Goal: Task Accomplishment & Management: Use online tool/utility

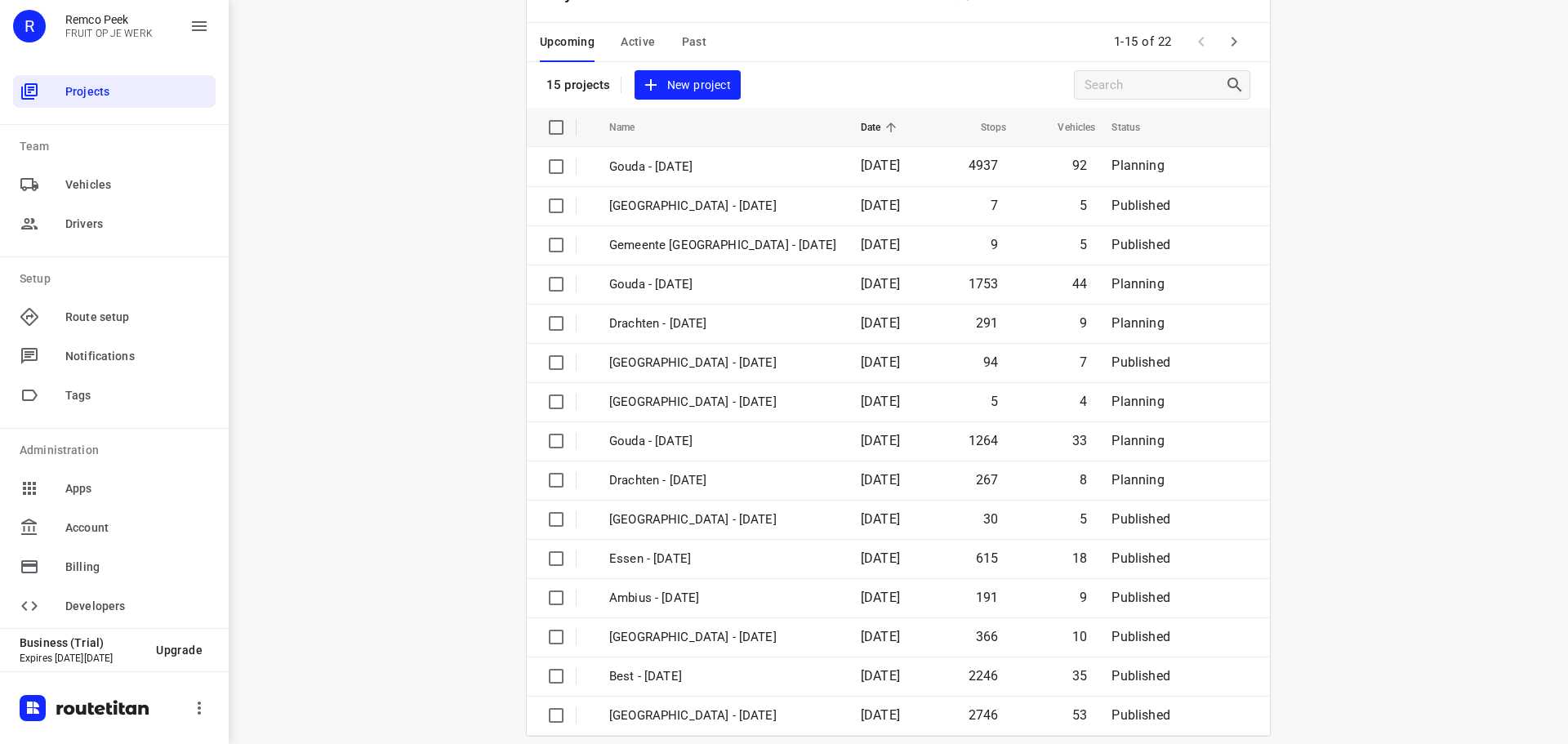
scroll to position [81, 0]
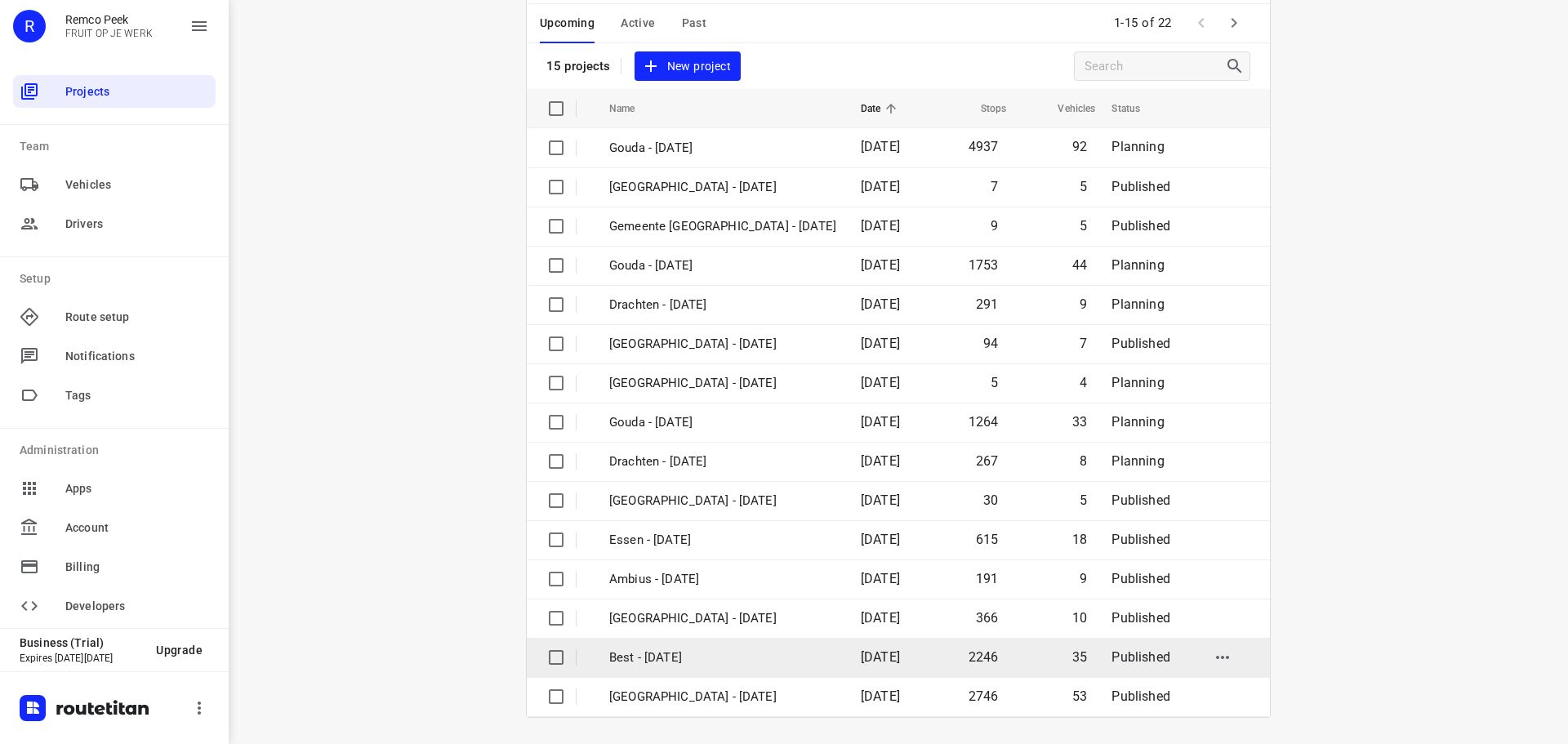
click at [661, 652] on p "Best - [DATE]" at bounding box center [723, 657] width 227 height 19
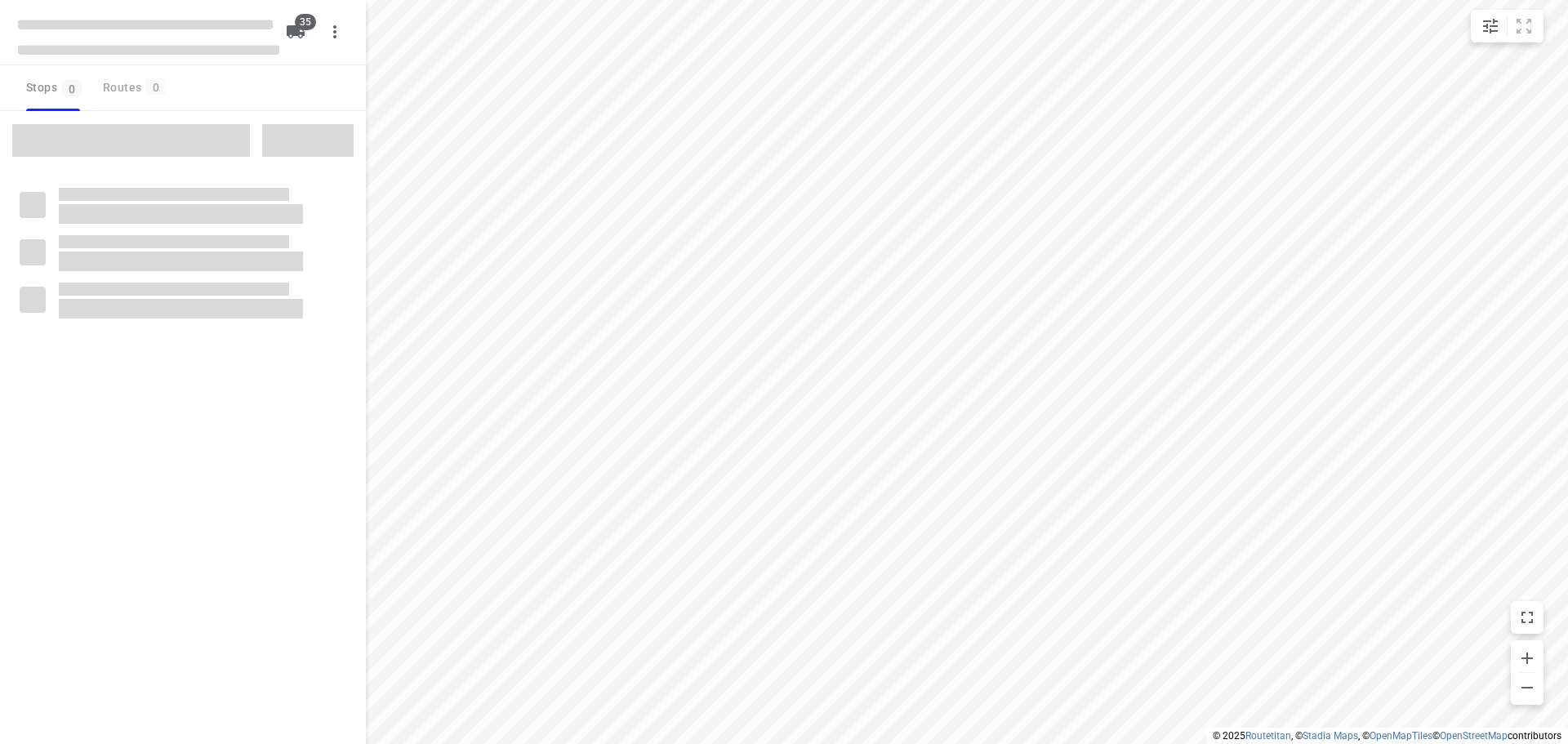
type input "distance"
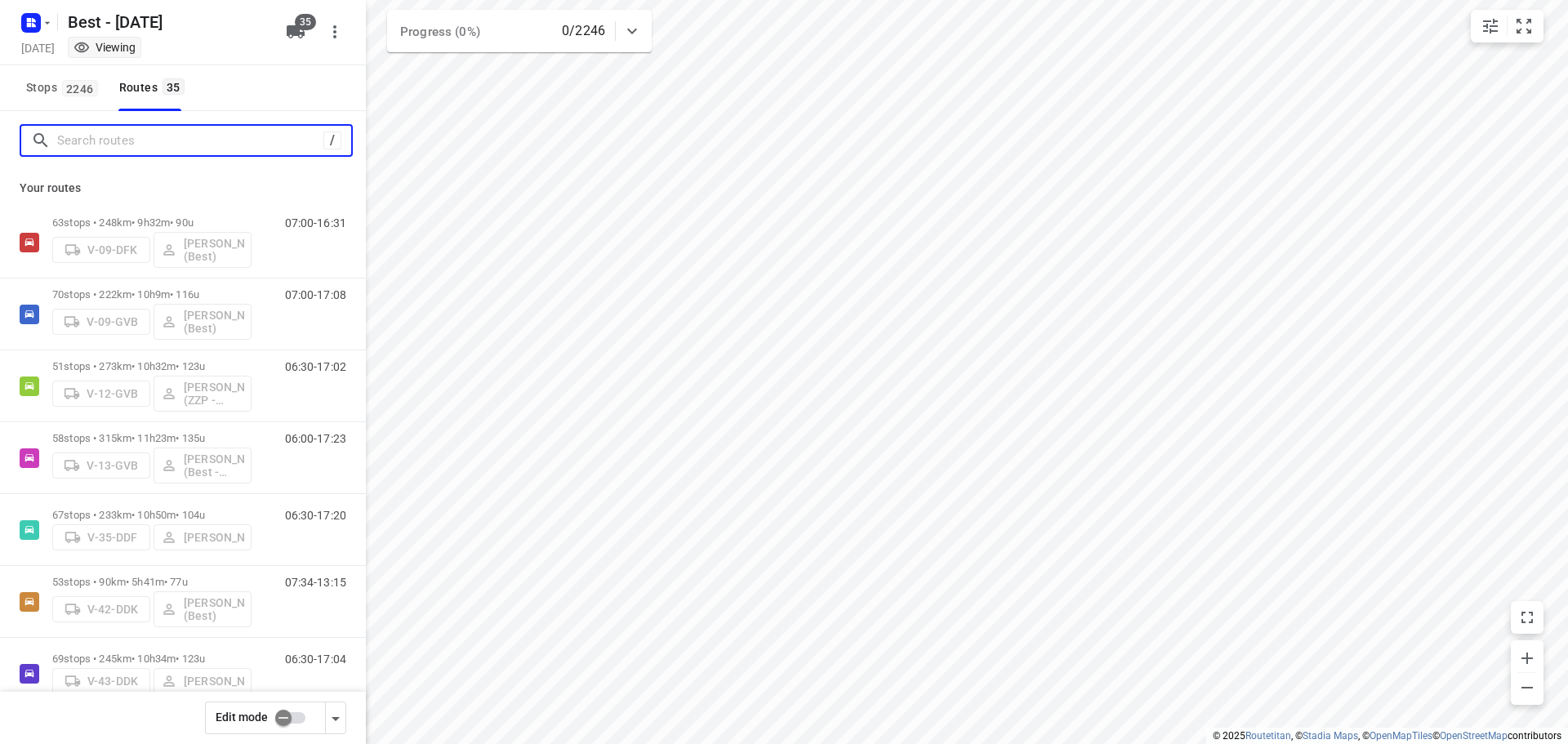
click at [125, 140] on input "Search routes" at bounding box center [190, 141] width 266 height 25
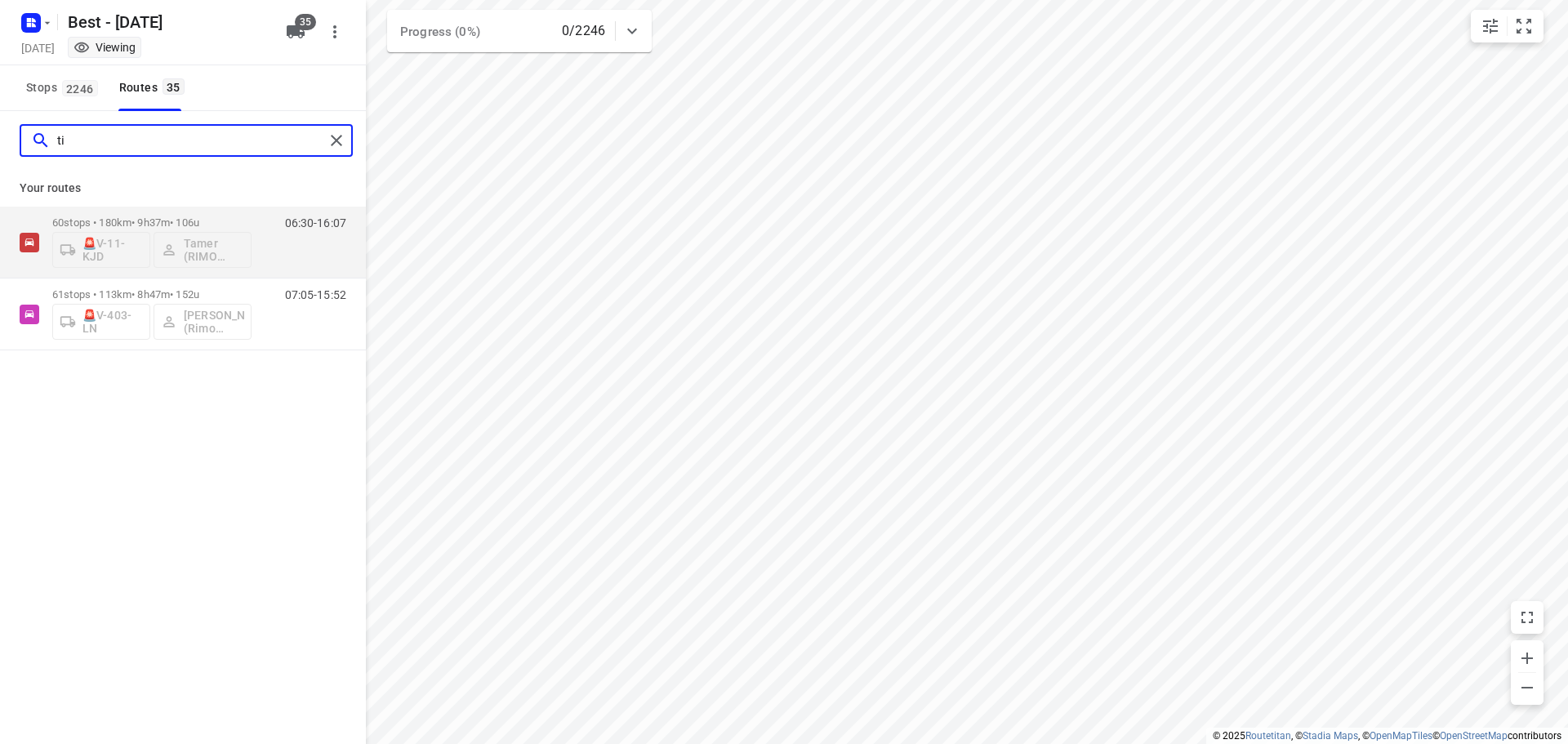
type input "t"
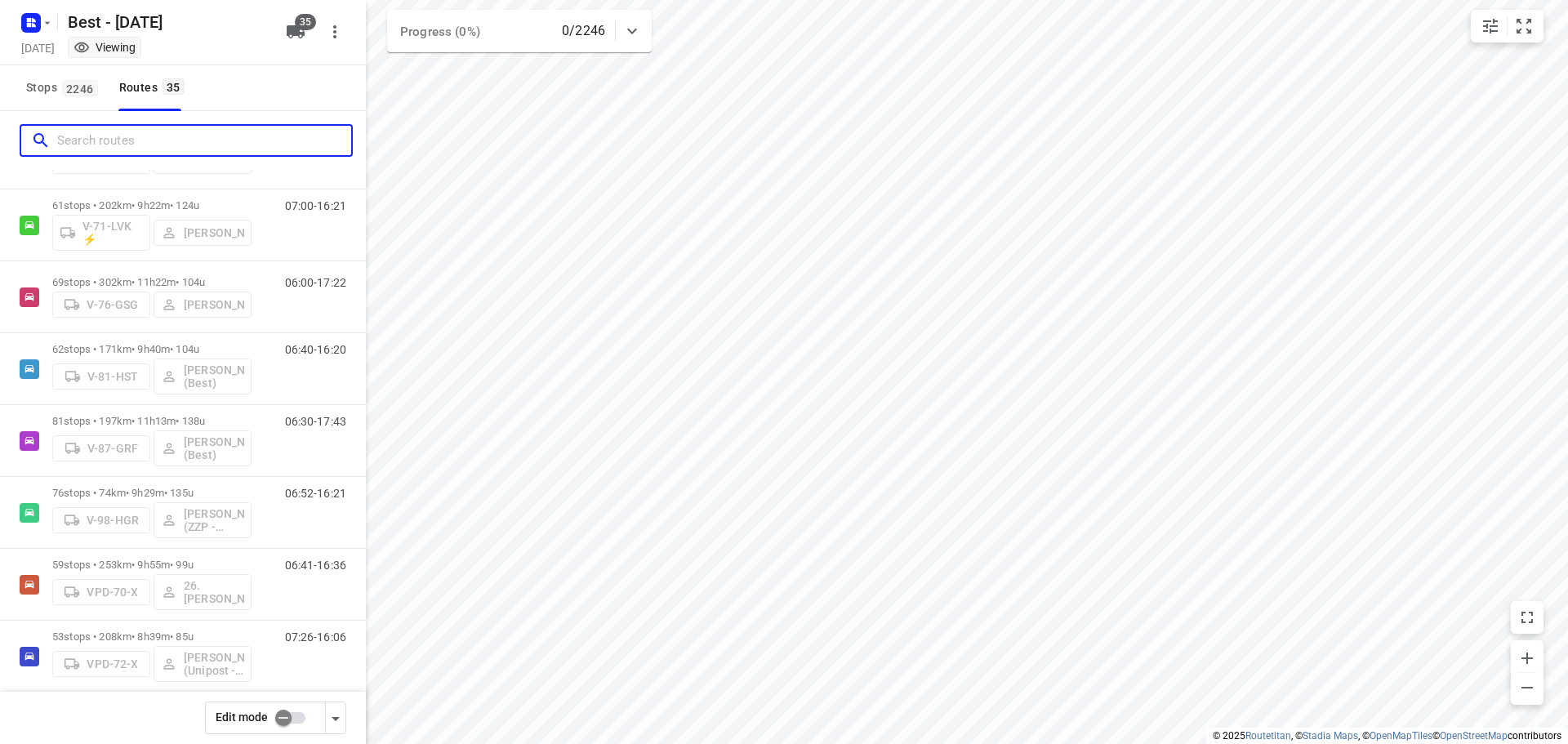
scroll to position [524, 0]
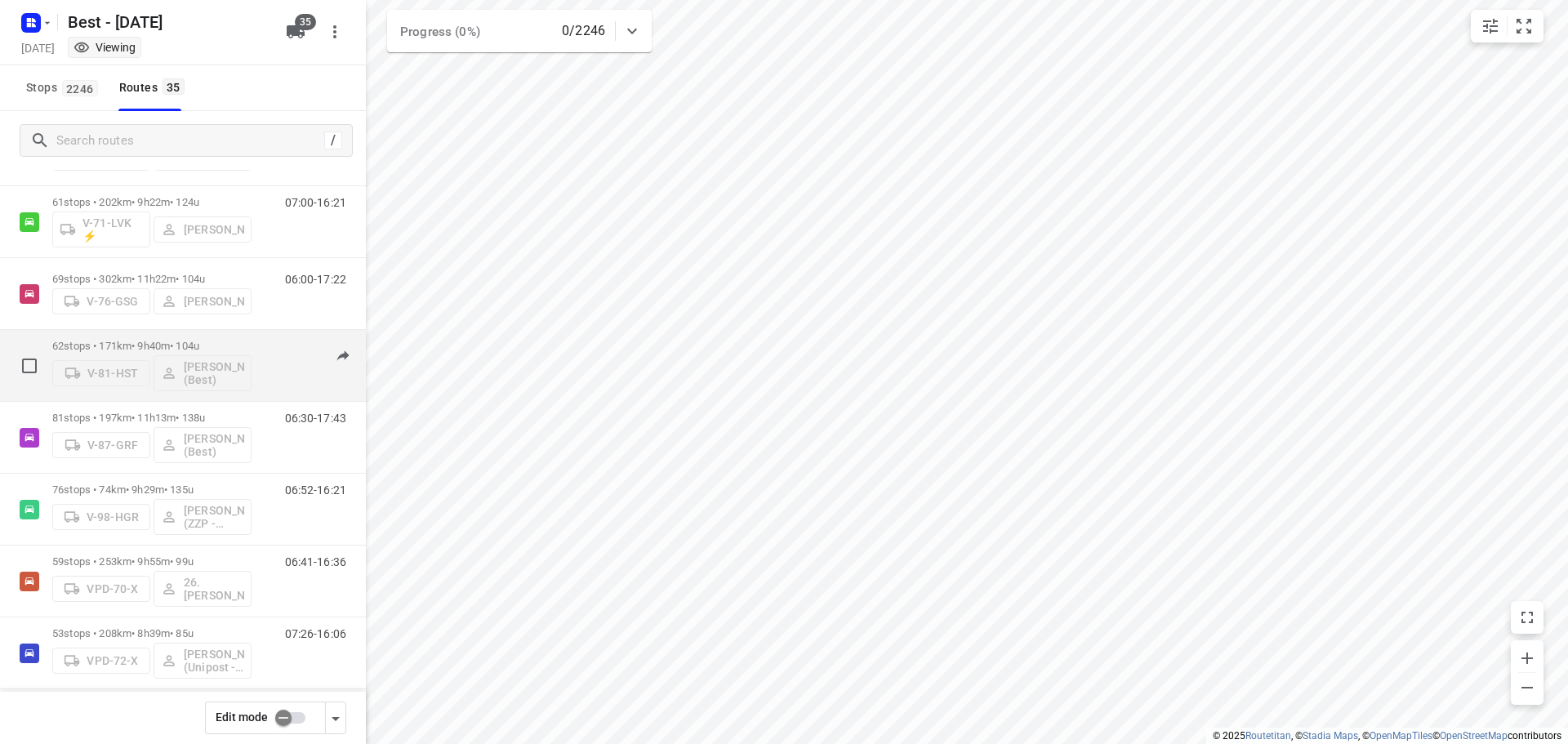
click at [239, 346] on p "62 stops • 171km • 9h40m • 104u" at bounding box center [151, 346] width 199 height 13
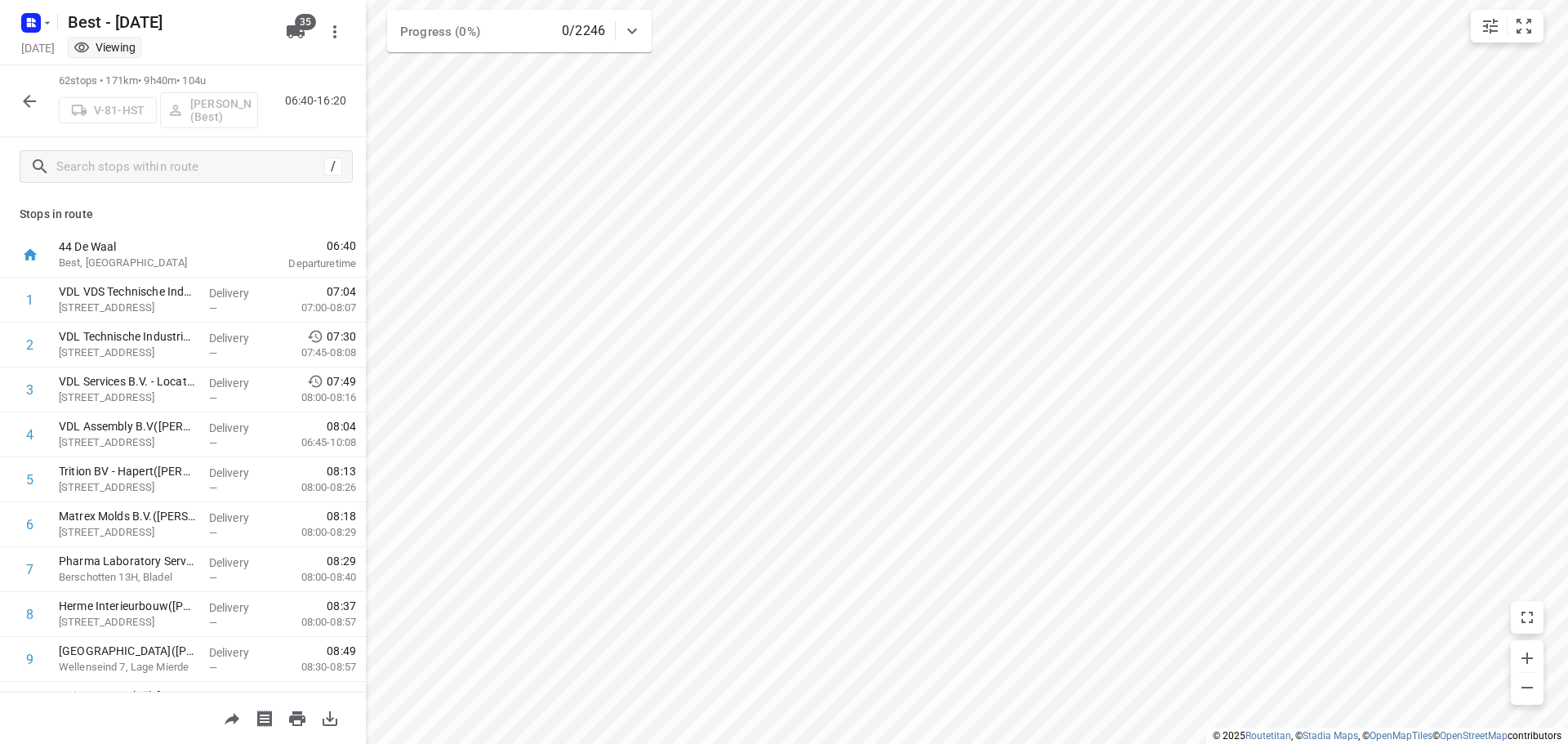
click at [35, 99] on icon "button" at bounding box center [29, 101] width 20 height 20
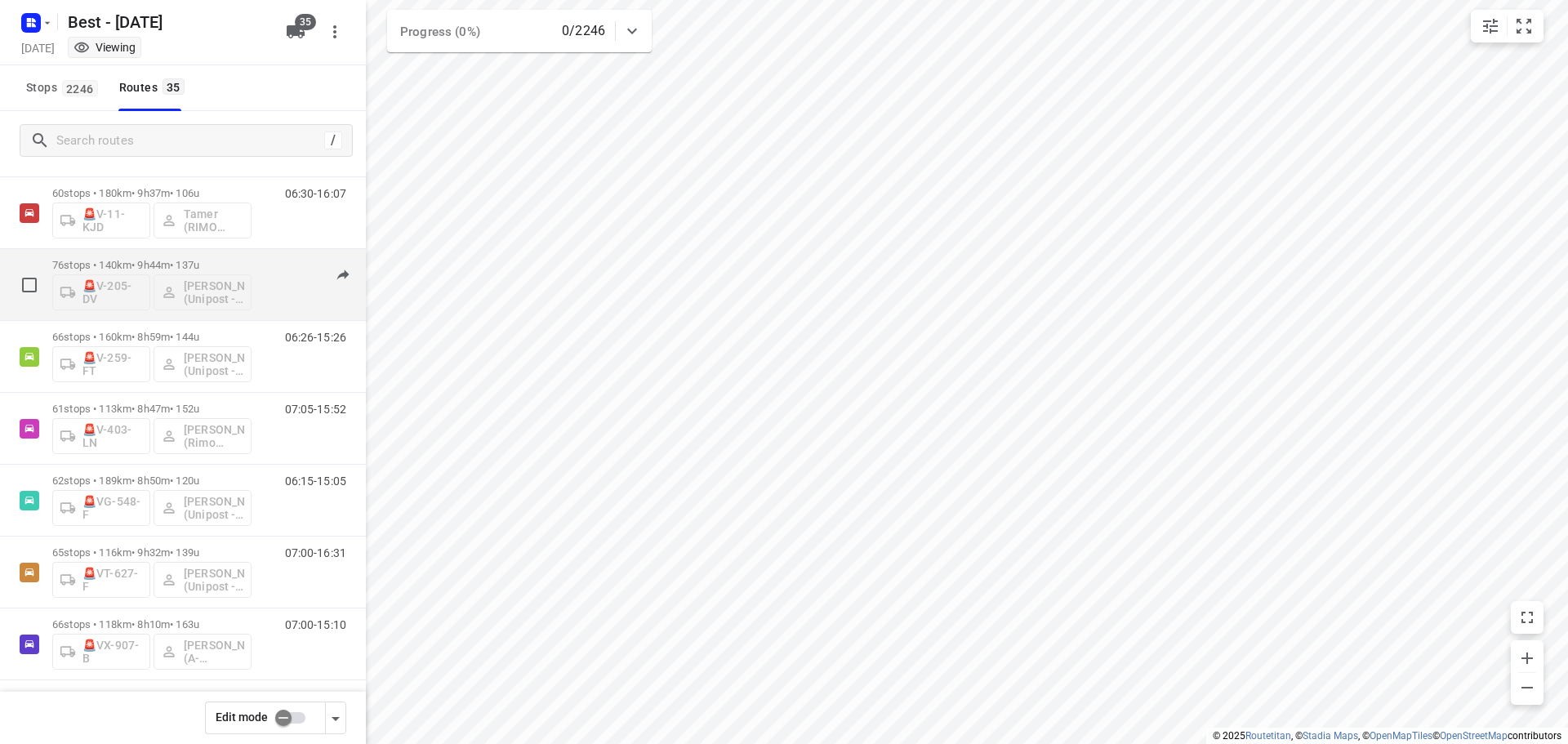
scroll to position [2046, 0]
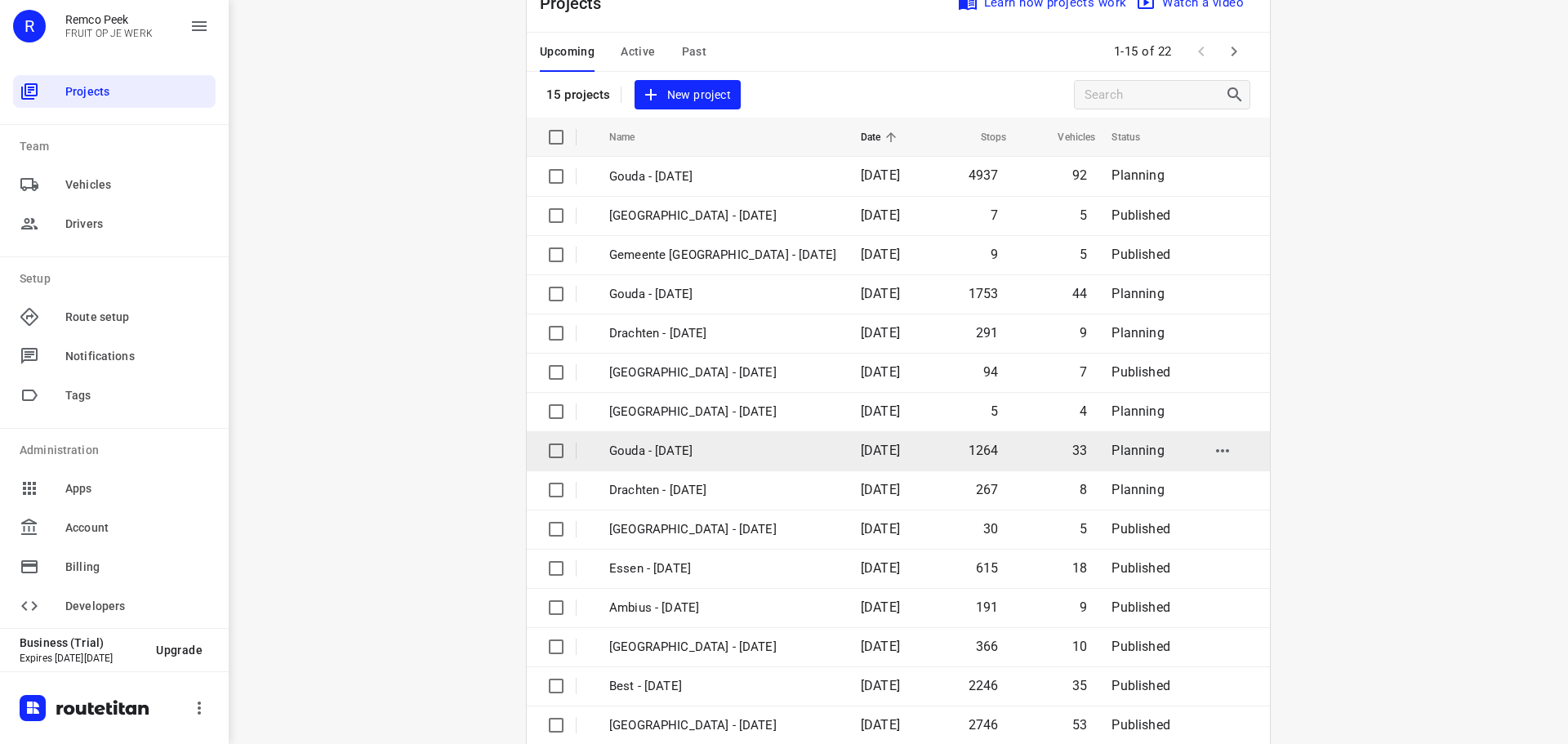
scroll to position [81, 0]
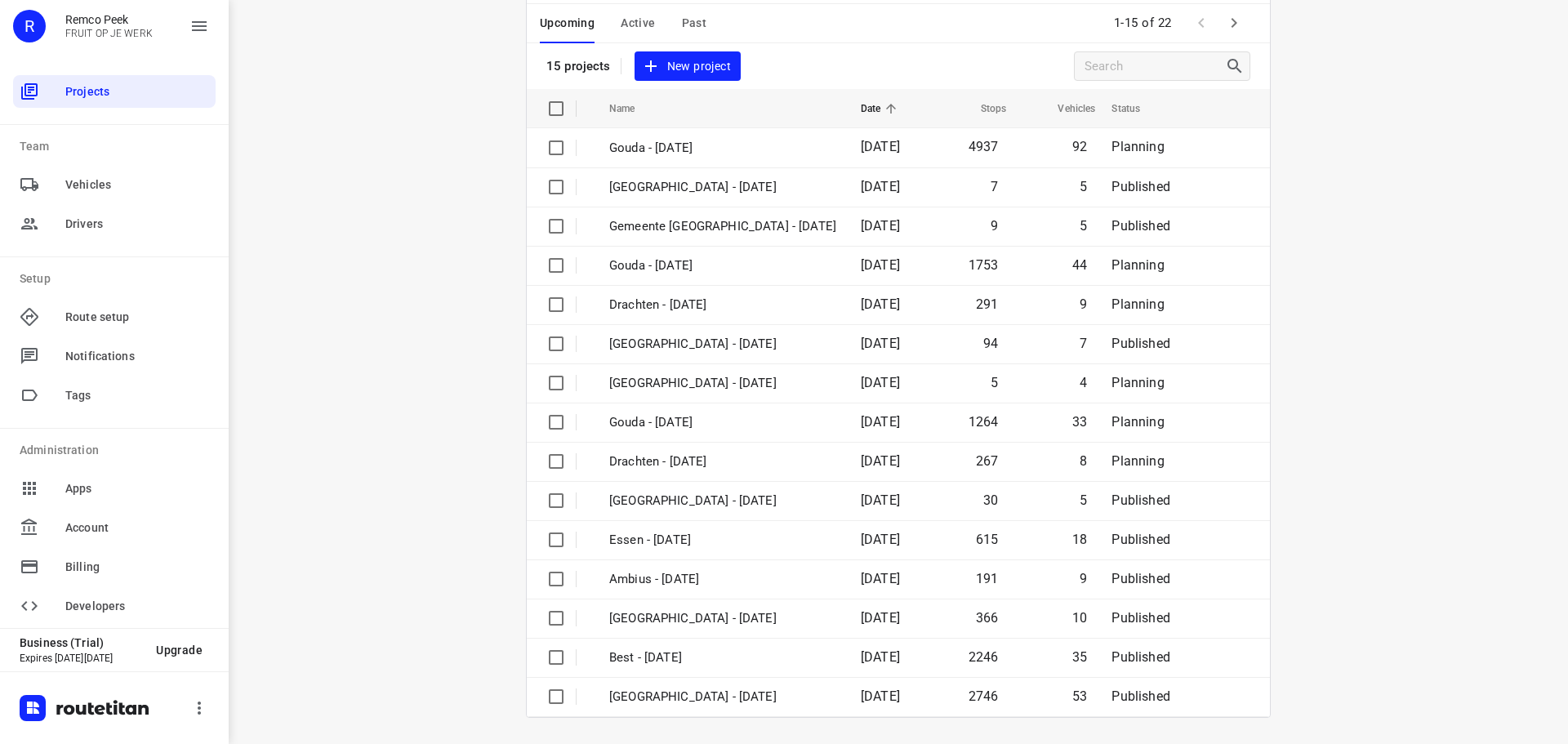
click at [1224, 18] on icon "button" at bounding box center [1234, 23] width 20 height 20
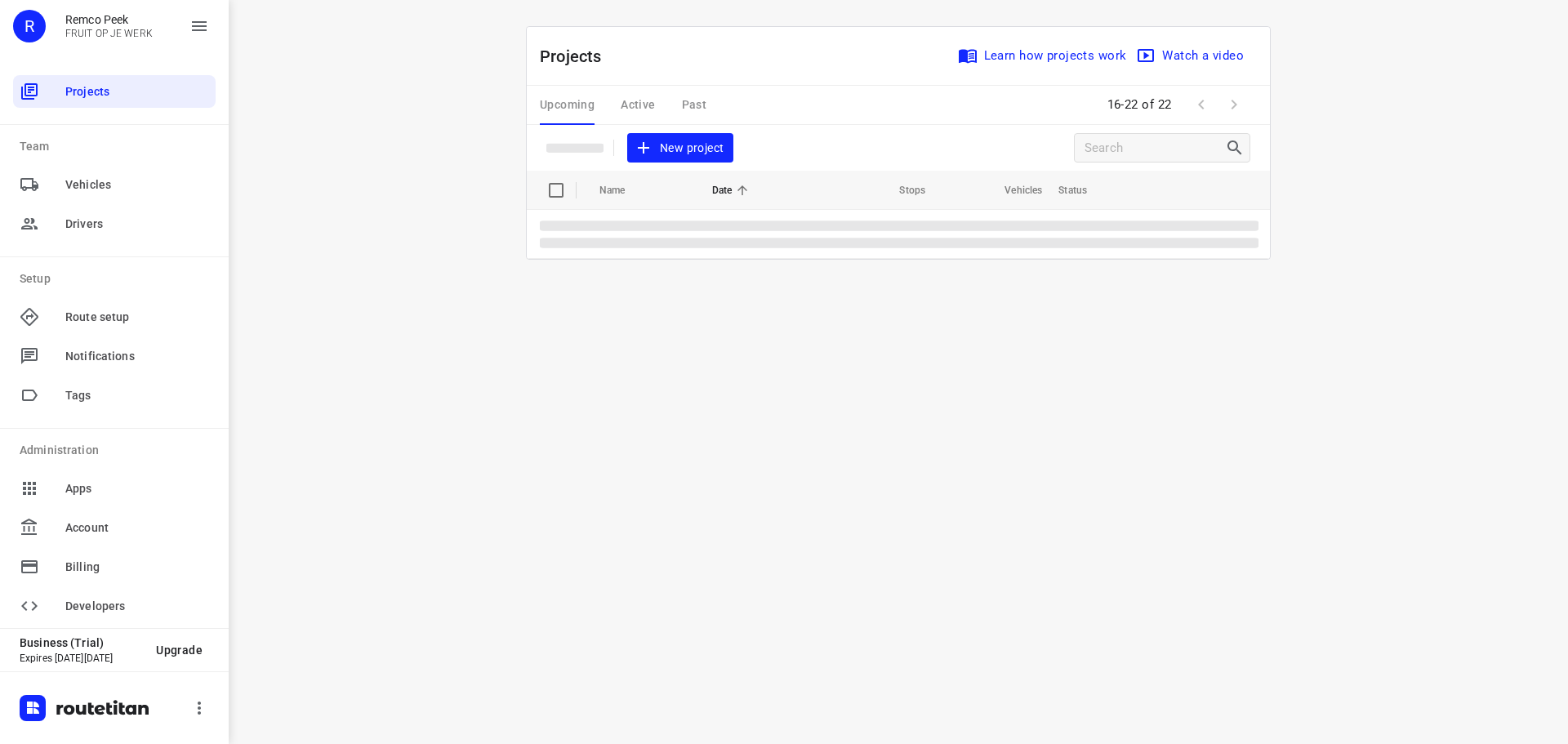
scroll to position [0, 0]
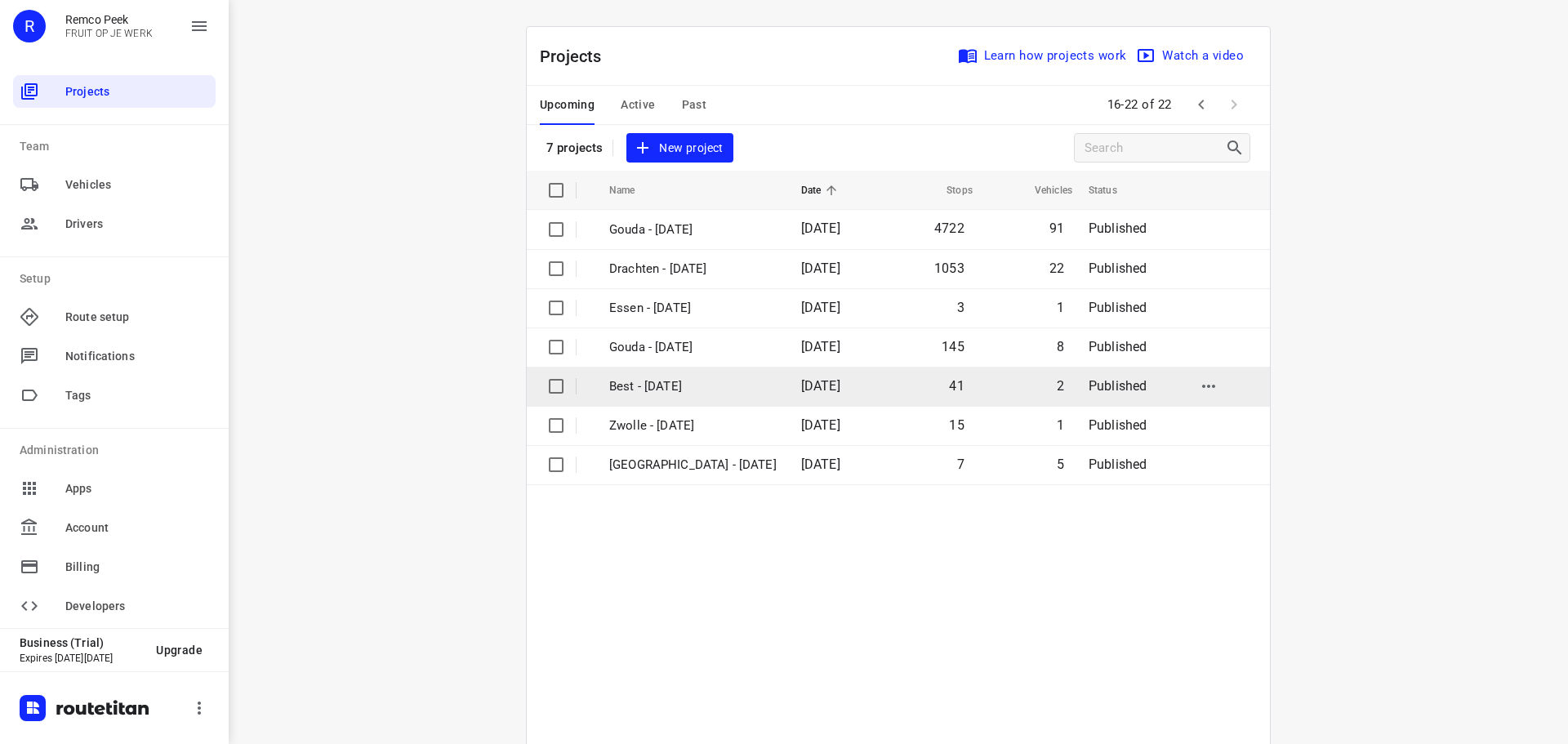
click at [650, 386] on p "Best - [DATE]" at bounding box center [692, 386] width 167 height 19
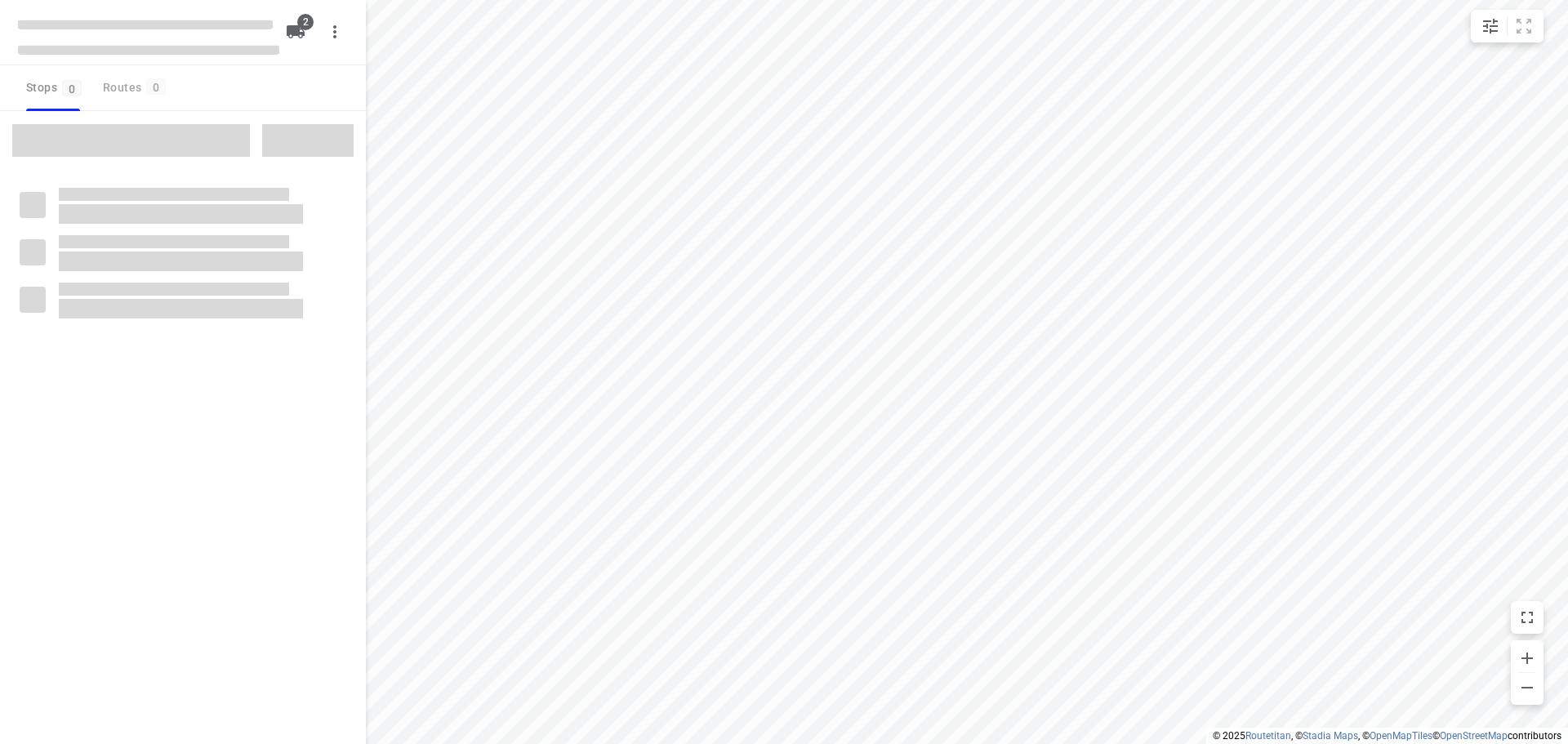
type input "distance"
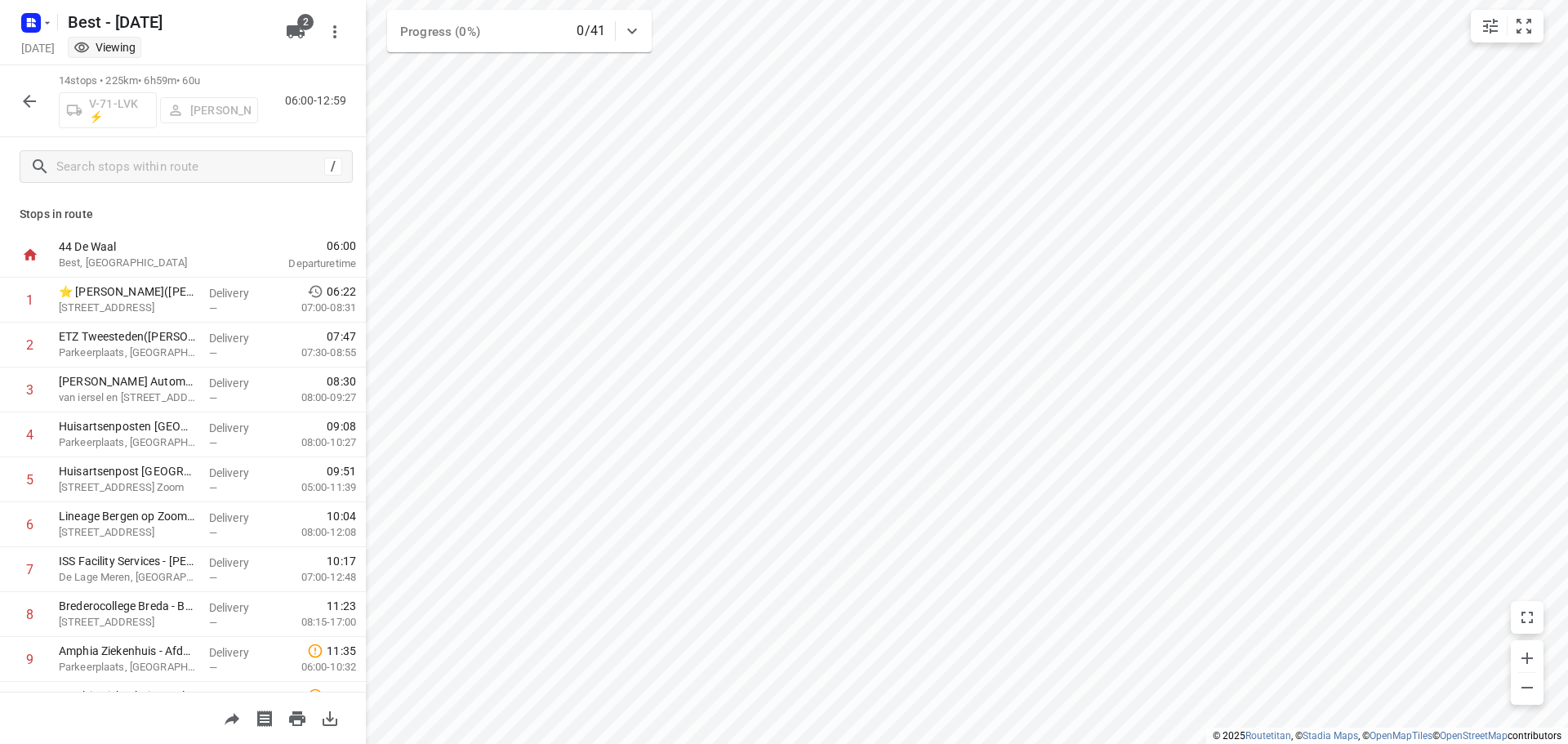
click at [29, 105] on icon "button" at bounding box center [29, 101] width 20 height 20
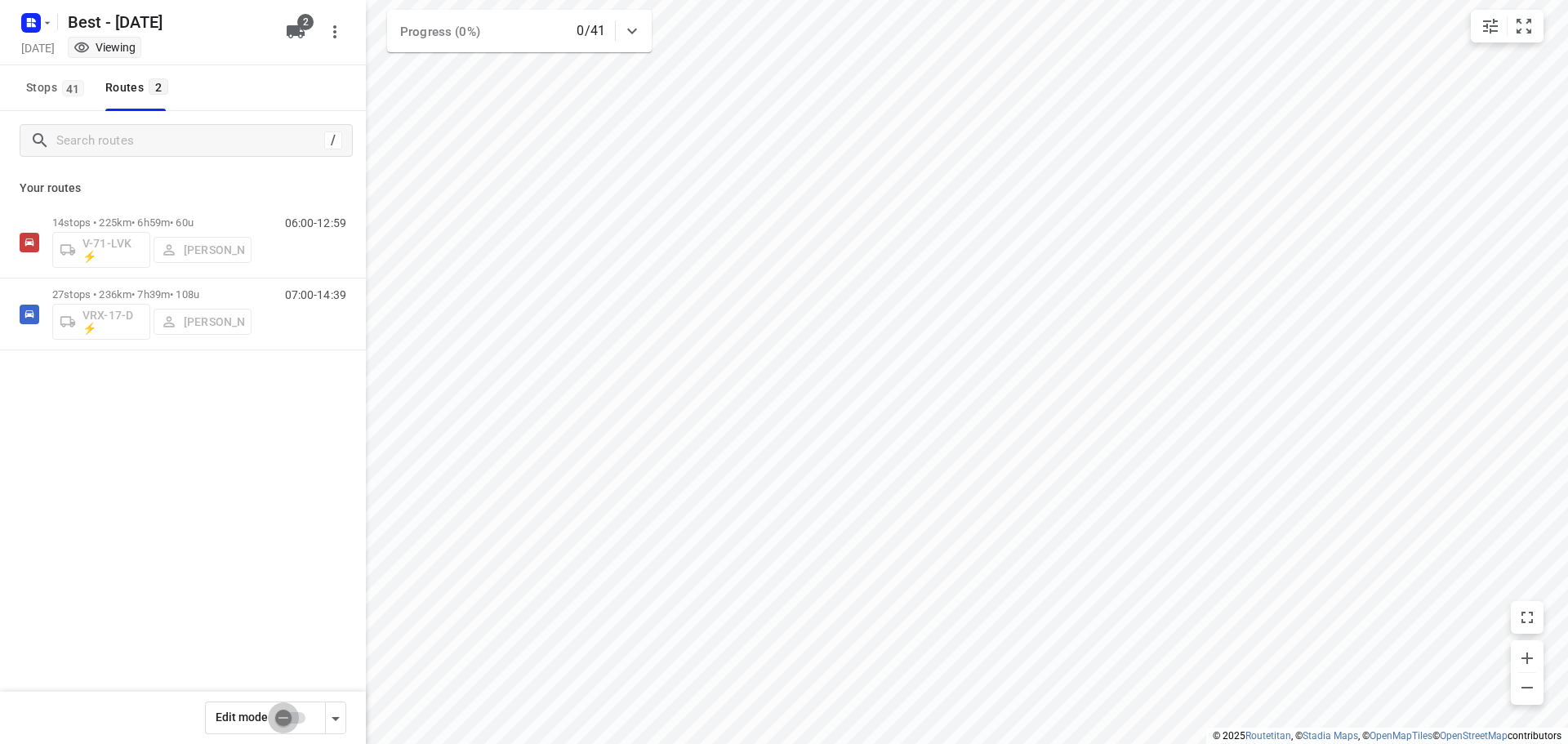
click at [281, 707] on input "checkbox" at bounding box center [283, 718] width 93 height 31
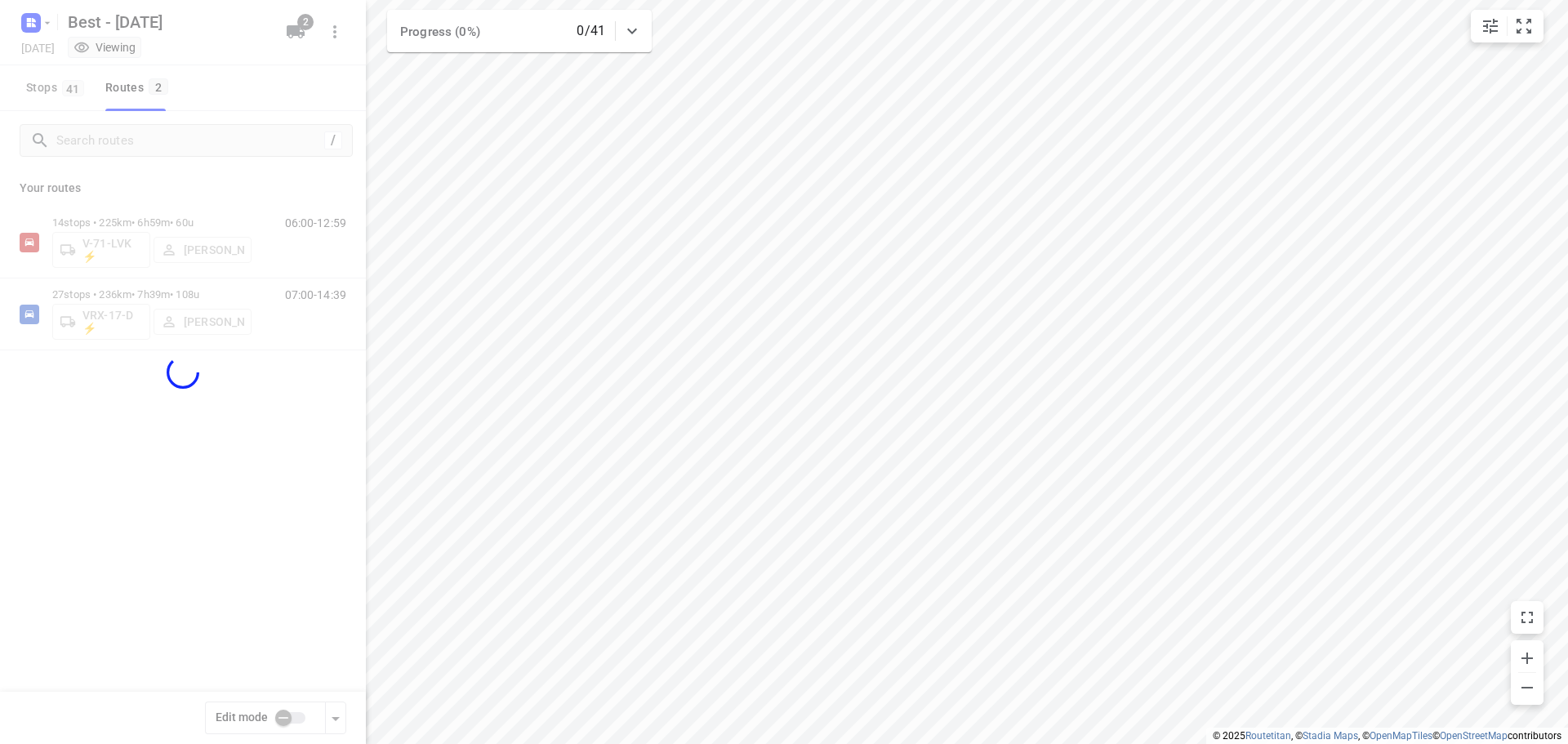
checkbox input "true"
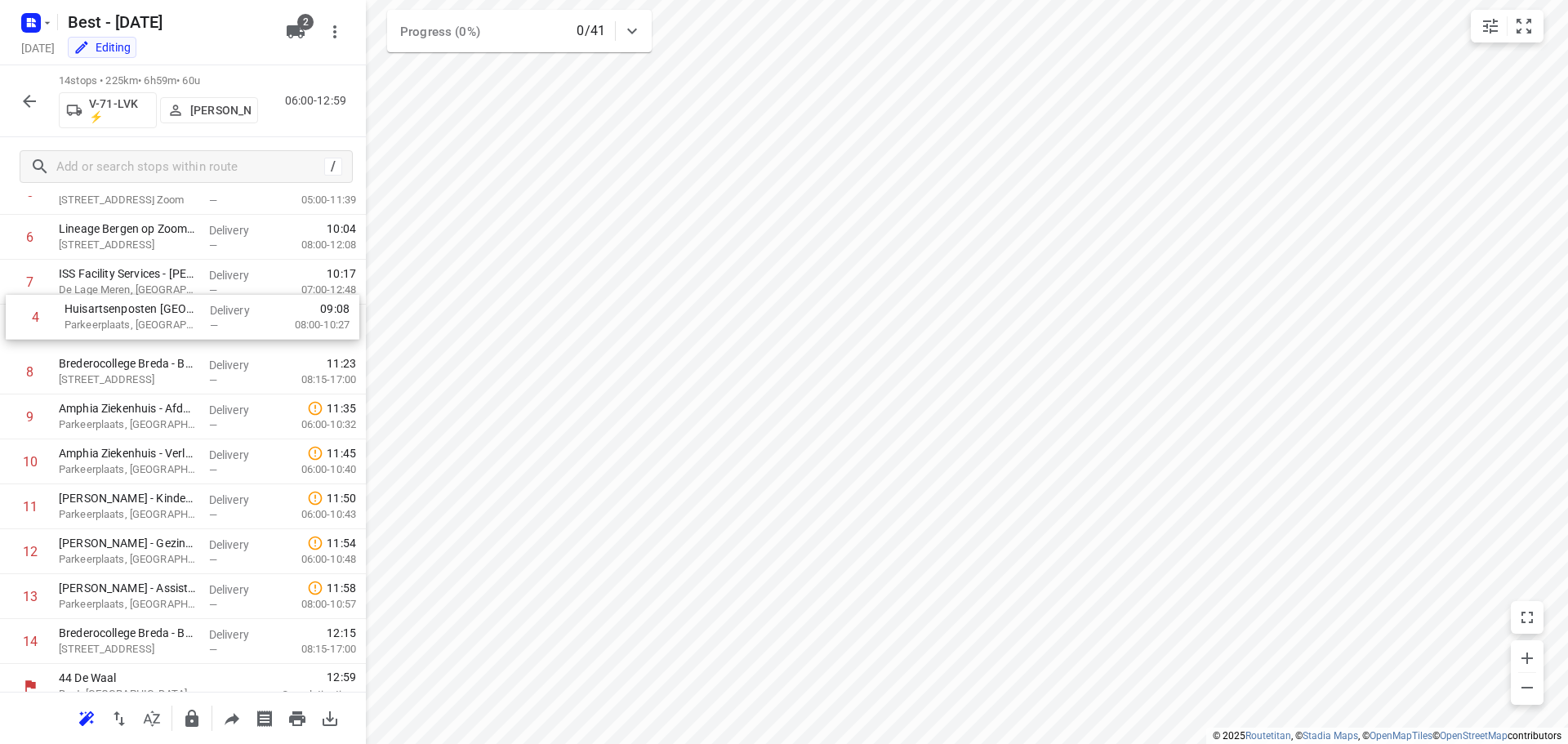
scroll to position [241, 0]
drag, startPoint x: 166, startPoint y: 432, endPoint x: 166, endPoint y: 376, distance: 56.0
click at [166, 376] on div "1 ⭐ [PERSON_NAME]([PERSON_NAME]) [STREET_ADDRESS] Delivery — 06:22 07:00-08:31 …" at bounding box center [183, 351] width 366 height 628
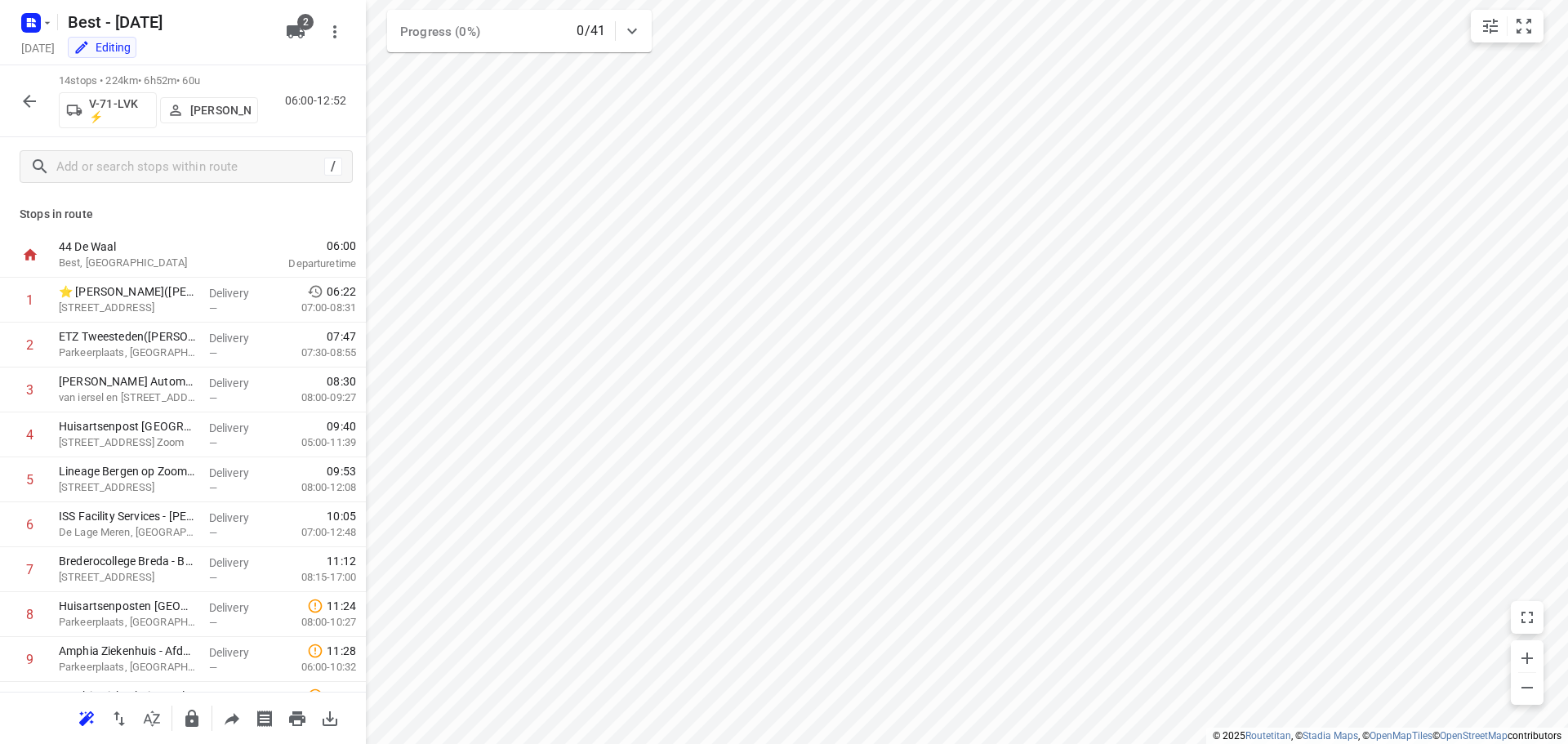
click at [27, 90] on button "button" at bounding box center [28, 101] width 32 height 32
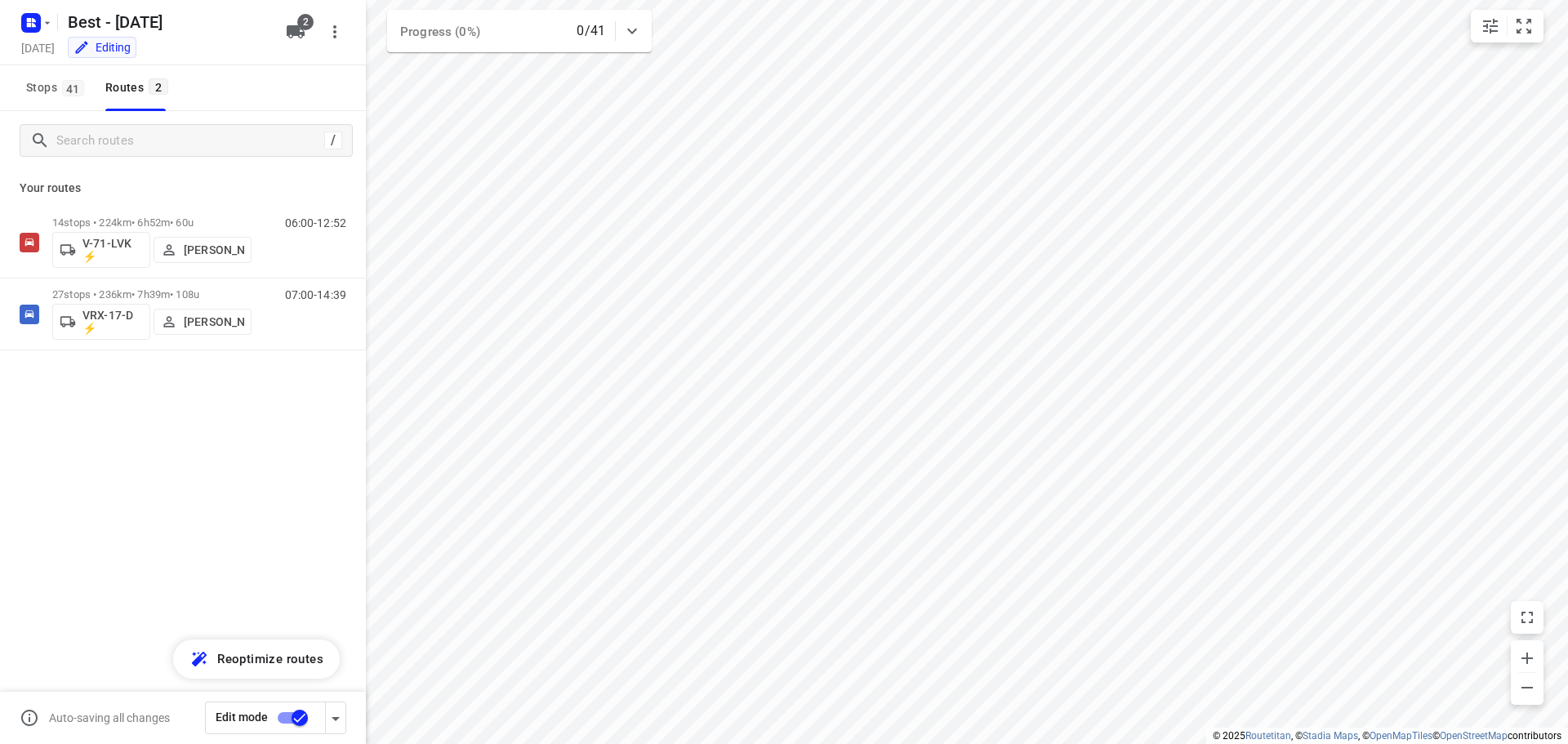
click at [290, 718] on input "checkbox" at bounding box center [300, 718] width 93 height 31
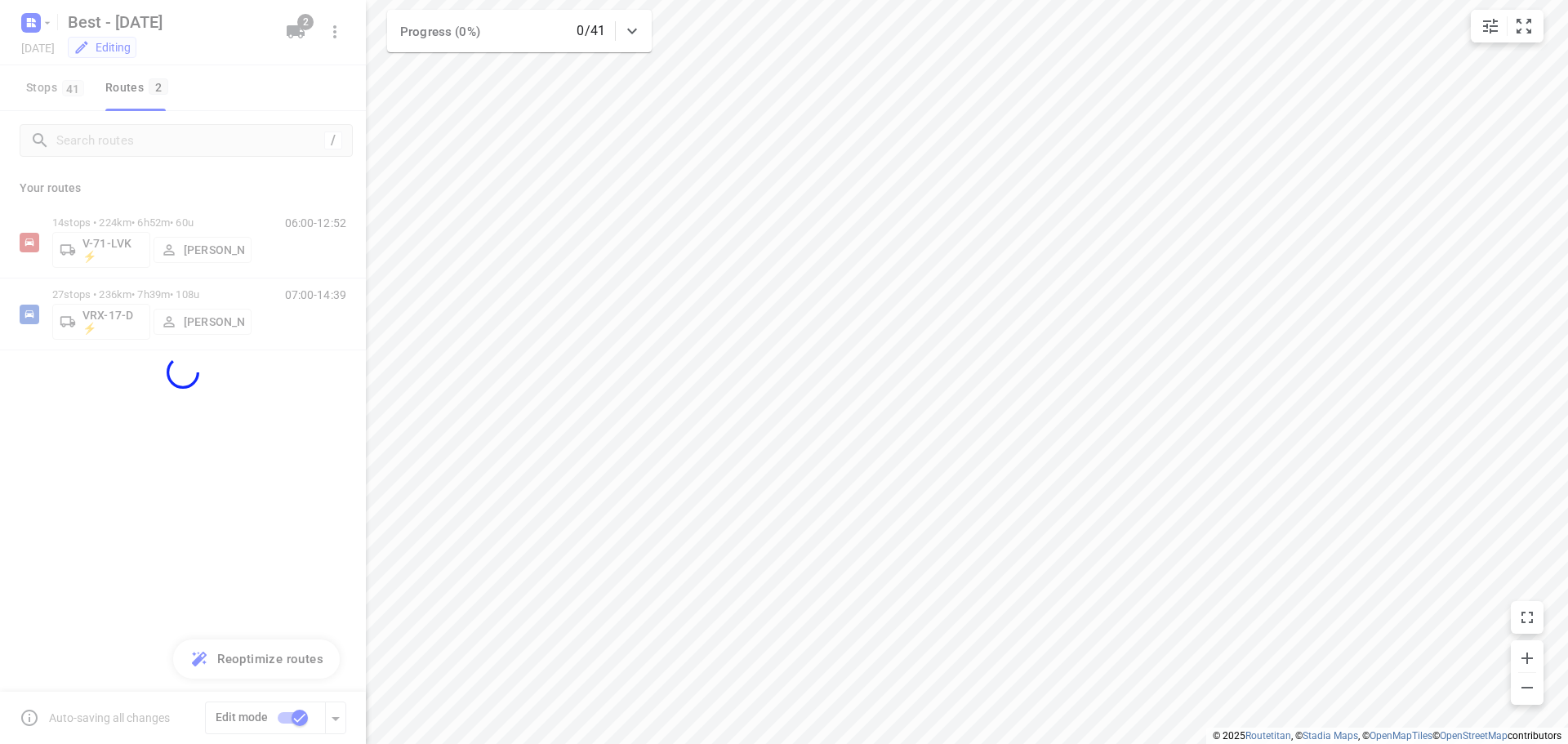
checkbox input "false"
